Goal: Communication & Community: Answer question/provide support

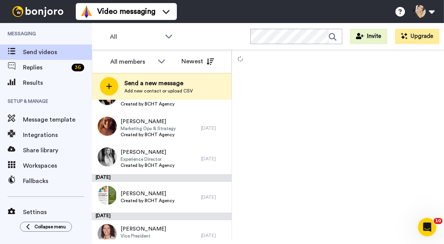
scroll to position [408, 0]
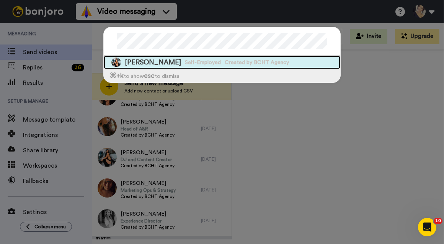
click at [185, 62] on span "Self-Employed" at bounding box center [203, 63] width 36 height 8
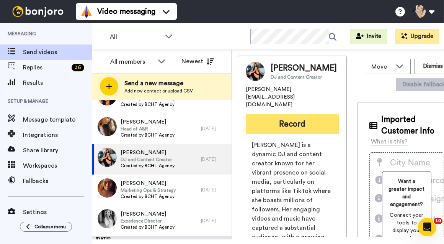
click at [289, 124] on button "Record" at bounding box center [292, 124] width 93 height 20
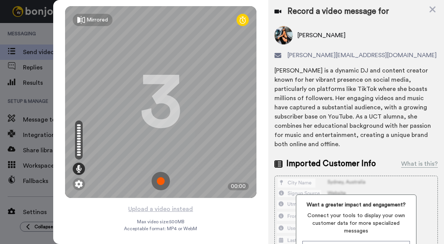
click at [160, 179] on img at bounding box center [161, 181] width 18 height 18
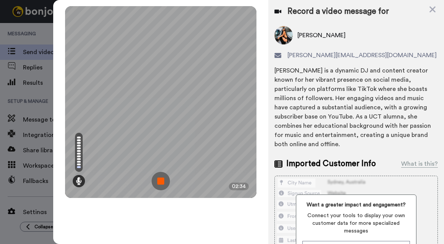
click at [161, 177] on img at bounding box center [161, 181] width 18 height 18
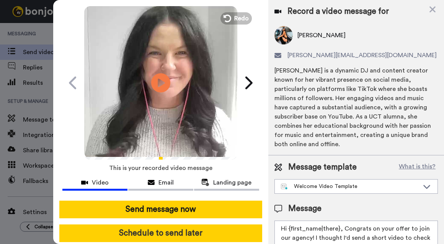
scroll to position [46, 0]
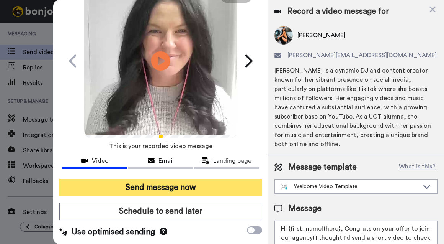
click at [147, 183] on button "Send message now" at bounding box center [160, 187] width 203 height 18
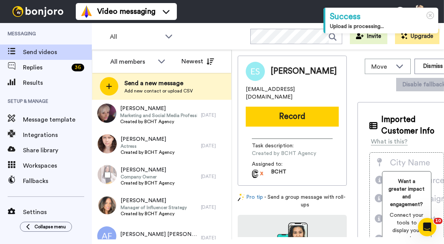
scroll to position [734, 0]
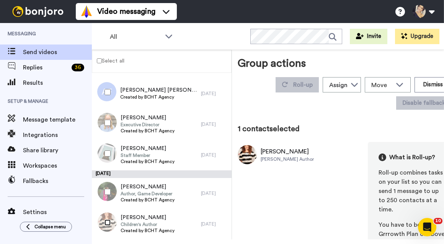
scroll to position [707, 0]
click at [424, 80] on button "Dismiss" at bounding box center [433, 84] width 37 height 15
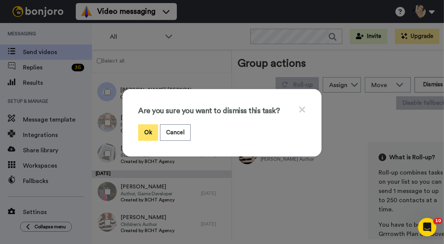
click at [139, 129] on button "Ok" at bounding box center [148, 132] width 20 height 16
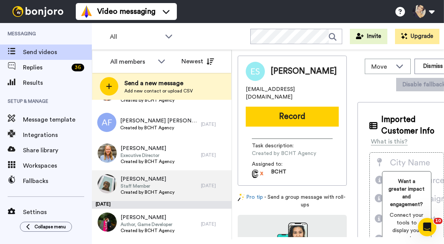
scroll to position [703, 0]
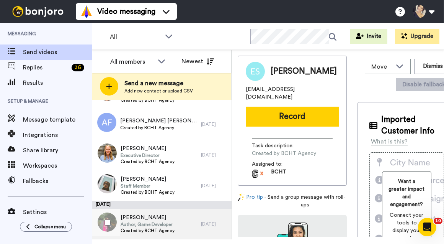
click at [146, 221] on span "Author, Game Developer" at bounding box center [148, 224] width 54 height 6
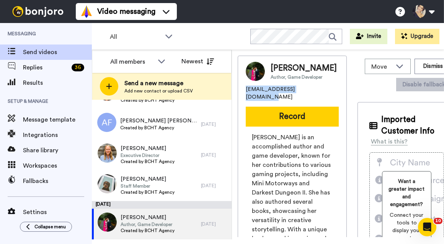
drag, startPoint x: 243, startPoint y: 96, endPoint x: 307, endPoint y: 94, distance: 63.6
click at [307, 94] on div "[PERSON_NAME] Author, Game Developer [EMAIL_ADDRESS][DOMAIN_NAME] Record [PERSO…" at bounding box center [292, 221] width 109 height 331
copy span "[EMAIL_ADDRESS][DOMAIN_NAME]"
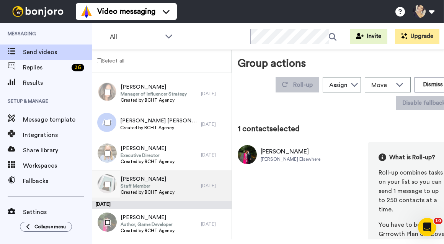
scroll to position [676, 0]
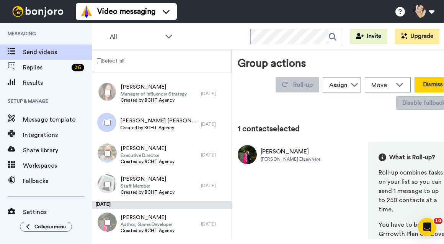
click at [430, 82] on button "Dismiss" at bounding box center [433, 84] width 37 height 15
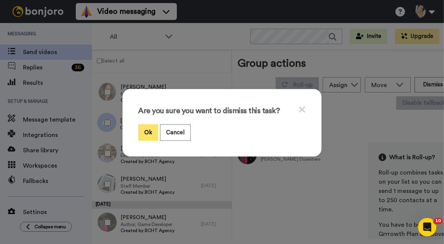
click at [138, 126] on button "Ok" at bounding box center [148, 132] width 20 height 16
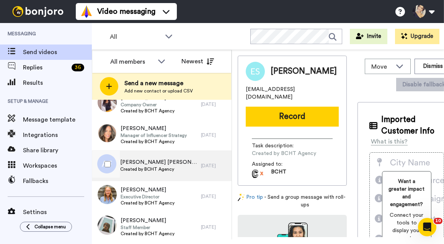
scroll to position [1431, 0]
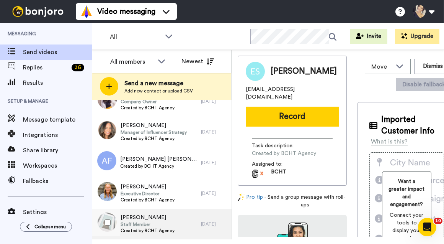
click at [139, 227] on span "Created by BCHT Agency" at bounding box center [148, 230] width 54 height 6
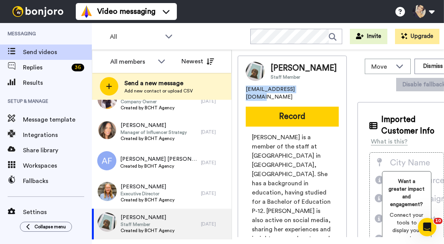
drag, startPoint x: 244, startPoint y: 97, endPoint x: 313, endPoint y: 97, distance: 68.9
click at [313, 97] on div "[PERSON_NAME] Staff Member [EMAIL_ADDRESS][DOMAIN_NAME] Record [PERSON_NAME] is…" at bounding box center [292, 199] width 109 height 287
copy span "[EMAIL_ADDRESS][DOMAIN_NAME]"
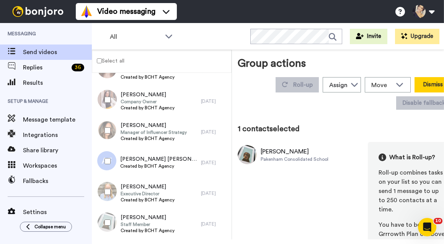
click at [427, 81] on button "Dismiss" at bounding box center [433, 84] width 37 height 15
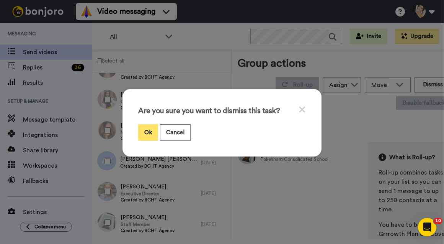
click at [142, 131] on button "Ok" at bounding box center [148, 132] width 20 height 16
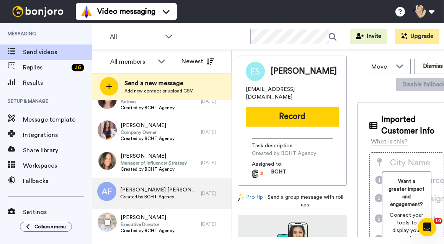
scroll to position [1400, 0]
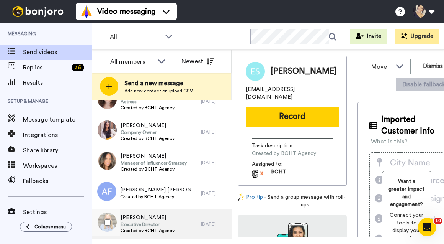
click at [153, 224] on span "Executive Director" at bounding box center [148, 224] width 54 height 6
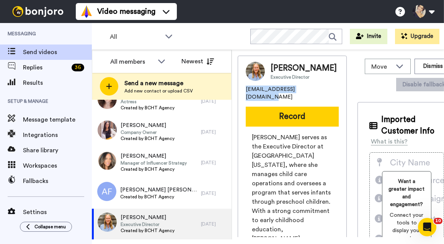
drag, startPoint x: 245, startPoint y: 99, endPoint x: 318, endPoint y: 97, distance: 73.5
copy span "[EMAIL_ADDRESS][DOMAIN_NAME]"
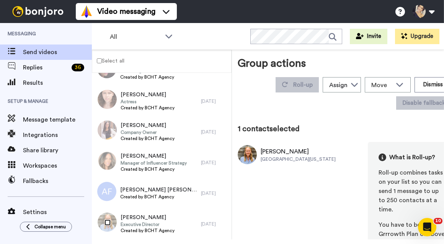
scroll to position [1373, 0]
click at [424, 84] on button "Dismiss" at bounding box center [433, 84] width 37 height 15
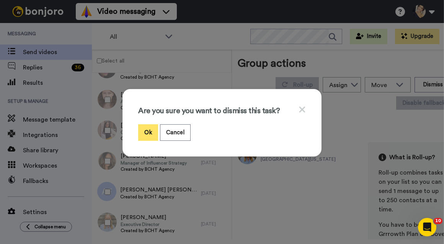
click at [142, 133] on button "Ok" at bounding box center [148, 132] width 20 height 16
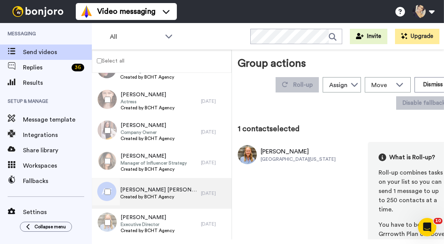
scroll to position [1370, 0]
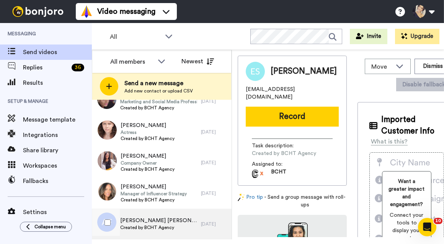
click at [134, 218] on span "[PERSON_NAME] [PERSON_NAME]" at bounding box center [158, 220] width 77 height 8
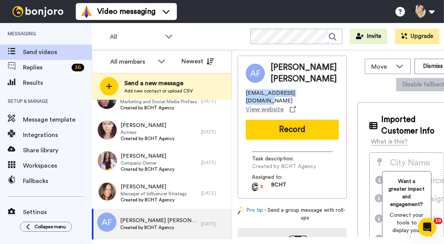
drag, startPoint x: 245, startPoint y: 91, endPoint x: 319, endPoint y: 93, distance: 73.6
click at [319, 93] on div "[PERSON_NAME] [PERSON_NAME] [EMAIL_ADDRESS][DOMAIN_NAME] View website Record Ta…" at bounding box center [292, 127] width 109 height 143
copy span "[EMAIL_ADDRESS][DOMAIN_NAME]"
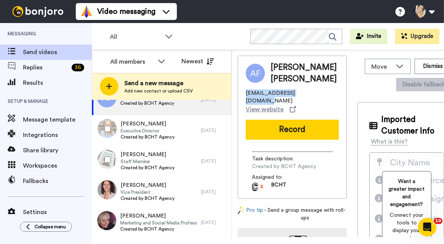
scroll to position [1370, 0]
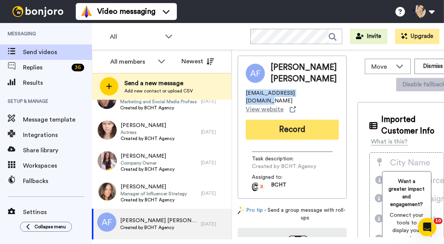
click at [295, 119] on button "Record" at bounding box center [292, 129] width 93 height 20
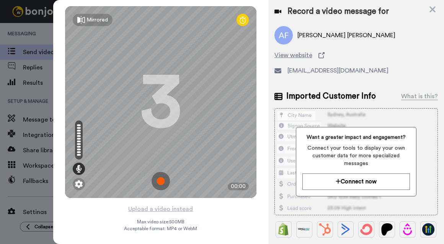
click at [157, 178] on img at bounding box center [161, 181] width 18 height 18
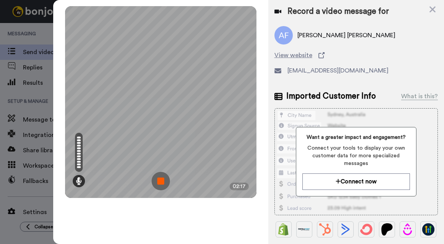
click at [156, 180] on img at bounding box center [161, 181] width 18 height 18
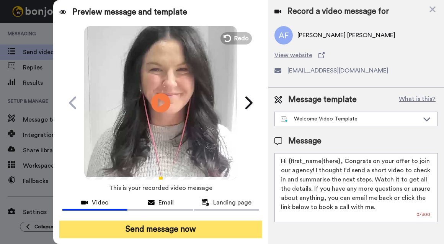
click at [145, 227] on button "Send message now" at bounding box center [160, 229] width 203 height 18
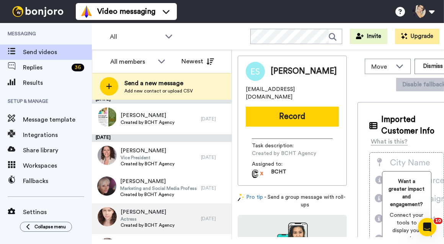
scroll to position [573, 0]
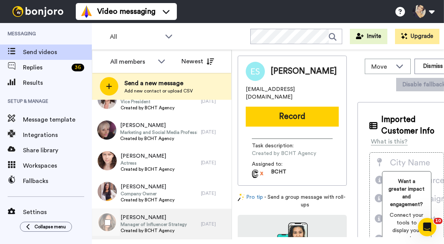
click at [141, 211] on div "Nicole Marcus Manager of Influencer Strategy Created by BCHT Agency" at bounding box center [146, 223] width 109 height 31
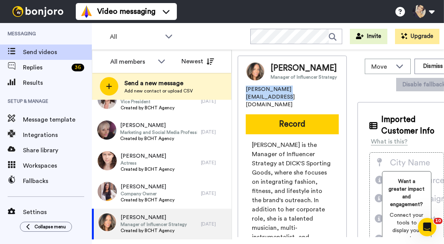
drag, startPoint x: 243, startPoint y: 106, endPoint x: 340, endPoint y: 105, distance: 97.3
click at [340, 105] on div "Nicole Marcus Manager of Influencer Strategy nicole.marcus87@hotmail.com Record…" at bounding box center [292, 243] width 109 height 375
copy span "nicole.marcus87@hotmail.com"
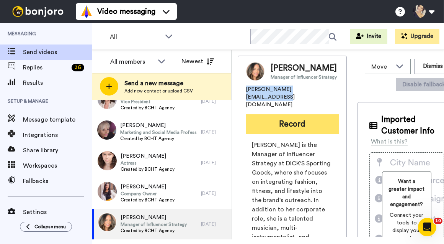
click at [275, 128] on button "Record" at bounding box center [292, 124] width 93 height 20
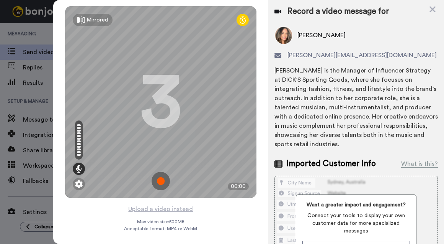
click at [155, 182] on img at bounding box center [161, 181] width 18 height 18
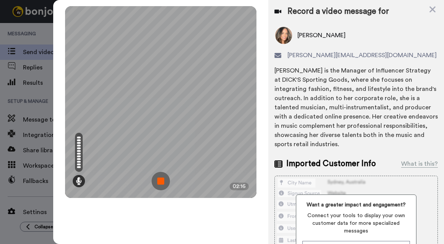
click at [163, 179] on img at bounding box center [161, 181] width 18 height 18
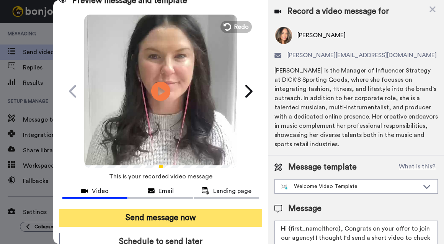
scroll to position [12, 0]
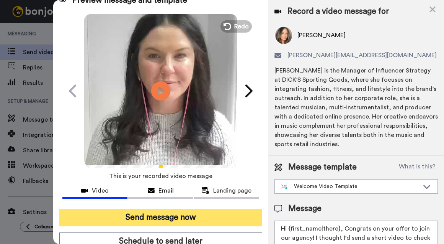
click at [158, 223] on button "Send message now" at bounding box center [160, 217] width 203 height 18
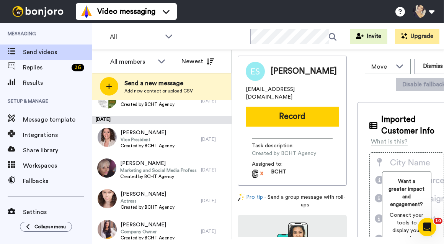
scroll to position [542, 0]
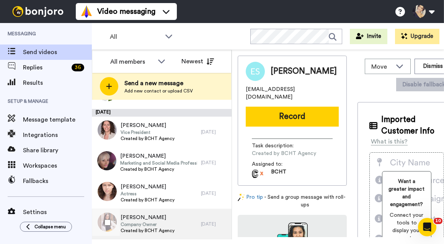
click at [152, 227] on span "Created by BCHT Agency" at bounding box center [148, 230] width 54 height 6
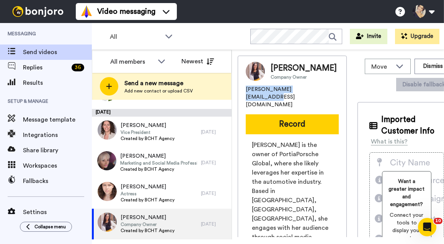
drag, startPoint x: 247, startPoint y: 100, endPoint x: 321, endPoint y: 100, distance: 73.9
click at [321, 100] on div "Portia Sowden Company Owner portia.singh01@gmail.com Record Portia Sowden is th…" at bounding box center [292, 226] width 109 height 340
copy span "portia.singh01@gmail.com"
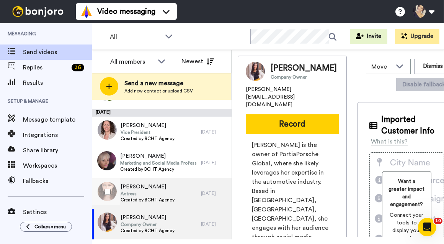
click at [149, 188] on span "[PERSON_NAME]" at bounding box center [148, 187] width 54 height 8
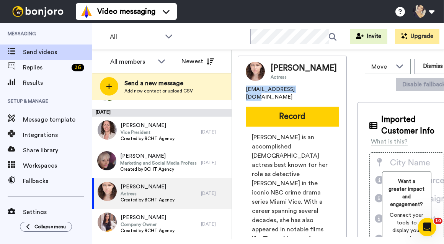
drag, startPoint x: 245, startPoint y: 90, endPoint x: 316, endPoint y: 84, distance: 71.1
click at [313, 88] on div "Olivia Brown Actress livmaree1@gmail.com Record Olivia Brown is an accomplished…" at bounding box center [292, 240] width 109 height 368
copy span "livmaree1@gmail.com"
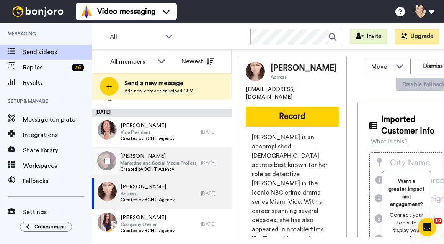
click at [148, 164] on span "Marketing and Social Media Professional" at bounding box center [158, 163] width 77 height 6
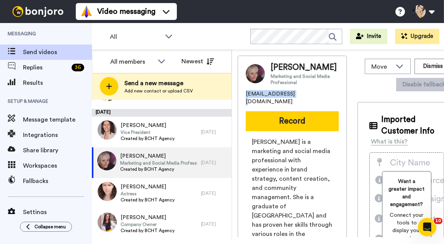
drag, startPoint x: 247, startPoint y: 93, endPoint x: 309, endPoint y: 90, distance: 62.1
click at [303, 90] on div "Gillian Baker Marketing and Social Media Professional gil80b@gmail.com Record G…" at bounding box center [292, 232] width 109 height 353
copy span "gil80b@gmail.com"
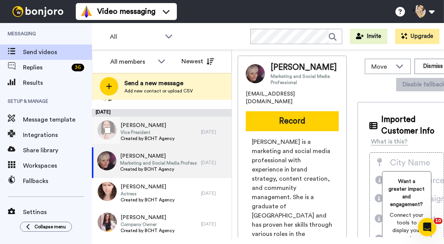
click at [141, 132] on span "Vice President" at bounding box center [148, 132] width 54 height 6
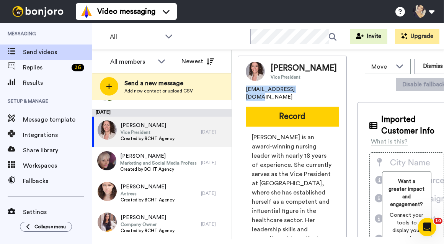
drag, startPoint x: 242, startPoint y: 97, endPoint x: 326, endPoint y: 100, distance: 83.9
click at [317, 97] on div "Michelle Vassallo Vice President actionmich@gmail.com Record Michelle Vassallo …" at bounding box center [292, 212] width 109 height 313
copy span "actionmich@gmail.com"
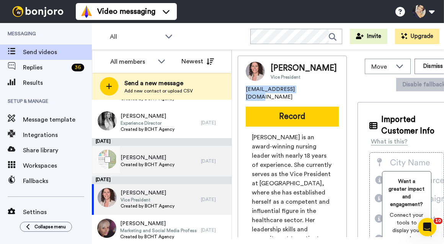
scroll to position [475, 0]
click at [155, 163] on span "Created by BCHT Agency" at bounding box center [148, 165] width 54 height 6
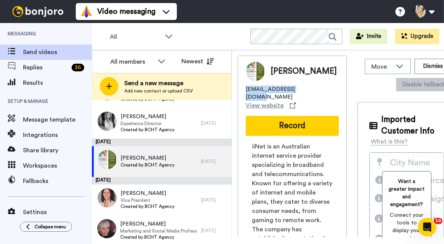
drag, startPoint x: 242, startPoint y: 89, endPoint x: 299, endPoint y: 87, distance: 56.7
click at [303, 87] on div "Helen Wise hhimwise@iinet.net.au View website Record iiNet is an Australian int…" at bounding box center [292, 221] width 109 height 331
copy span "hhimwise@iinet.net.au"
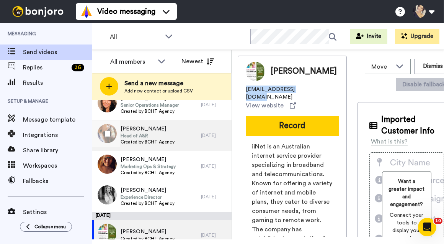
scroll to position [297, 0]
